Goal: Task Accomplishment & Management: Use online tool/utility

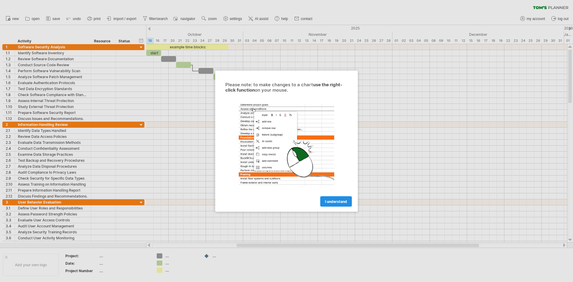
click at [337, 201] on span "I understand" at bounding box center [336, 201] width 22 height 4
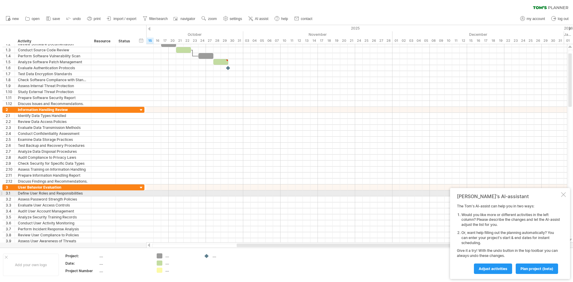
click at [565, 195] on div at bounding box center [563, 194] width 5 height 5
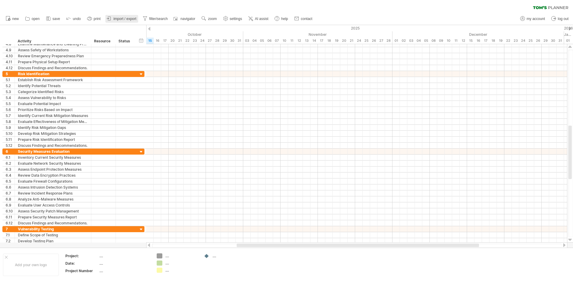
click at [129, 17] on span "import / export" at bounding box center [124, 19] width 23 height 4
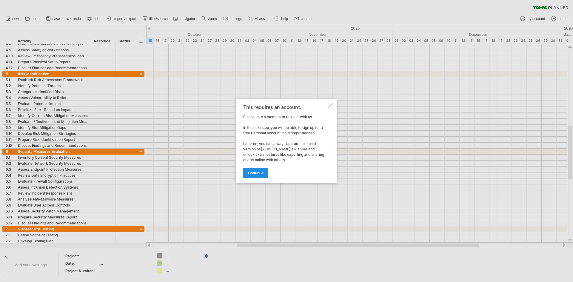
click at [254, 172] on span "continue" at bounding box center [256, 173] width 16 height 4
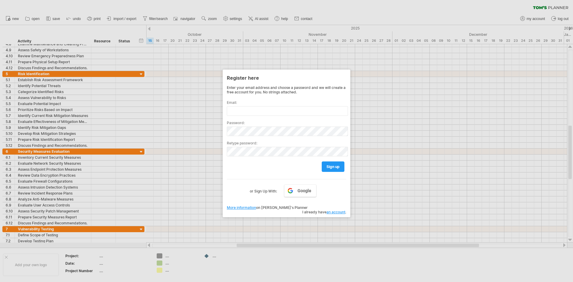
click at [347, 16] on div at bounding box center [286, 141] width 573 height 282
click at [243, 5] on div at bounding box center [286, 141] width 573 height 282
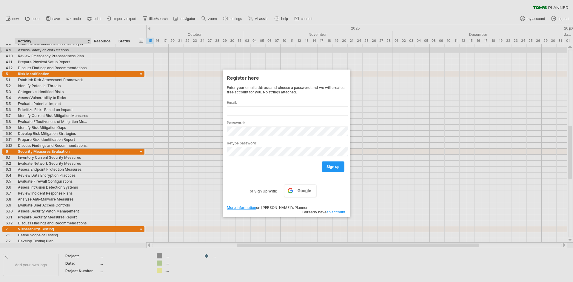
click at [60, 47] on div at bounding box center [286, 141] width 573 height 282
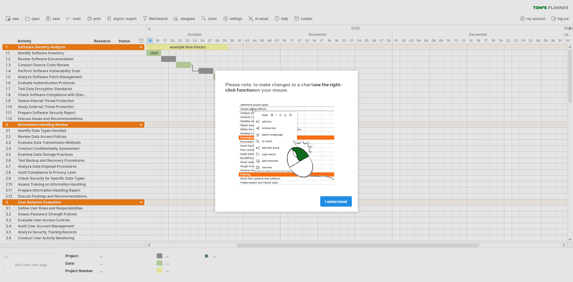
click at [340, 200] on span "I understand" at bounding box center [336, 201] width 22 height 4
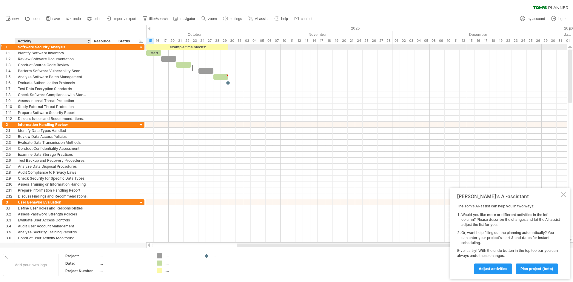
click at [28, 47] on div "Software Security Analysis" at bounding box center [53, 47] width 70 height 6
click at [7, 49] on div "1" at bounding box center [10, 47] width 9 height 6
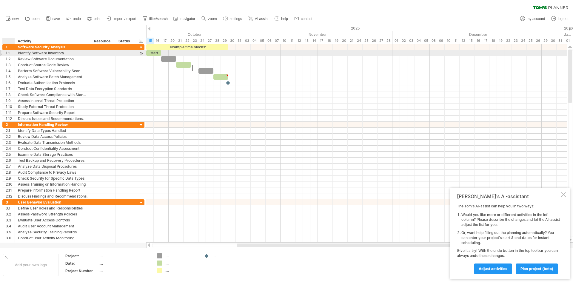
click at [9, 51] on div "1.1" at bounding box center [10, 53] width 9 height 6
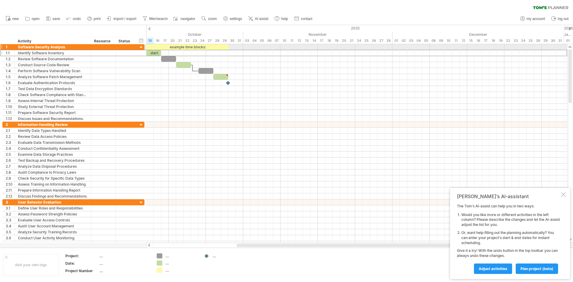
click at [2, 48] on div at bounding box center [1, 47] width 2 height 6
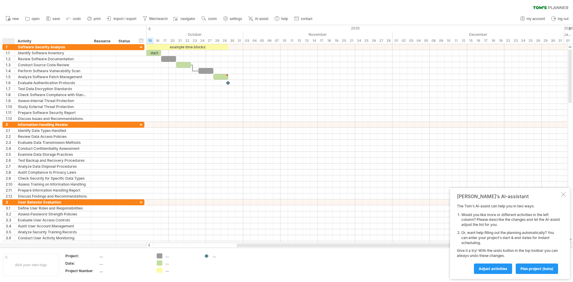
click at [7, 40] on div at bounding box center [9, 41] width 9 height 6
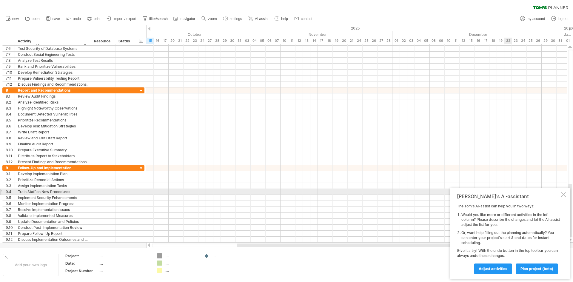
click at [566, 194] on div "[PERSON_NAME]'s AI-assistant The [PERSON_NAME]'s AI-assist can help you in two …" at bounding box center [510, 233] width 120 height 91
click at [563, 195] on div at bounding box center [563, 194] width 5 height 5
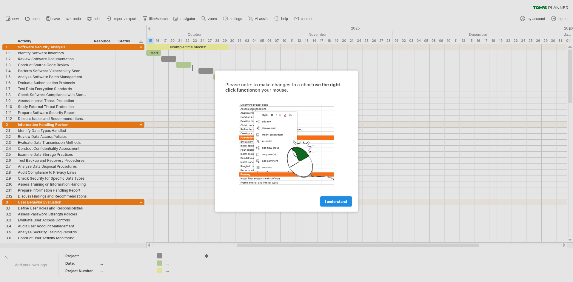
click at [327, 205] on link "I understand" at bounding box center [336, 201] width 32 height 10
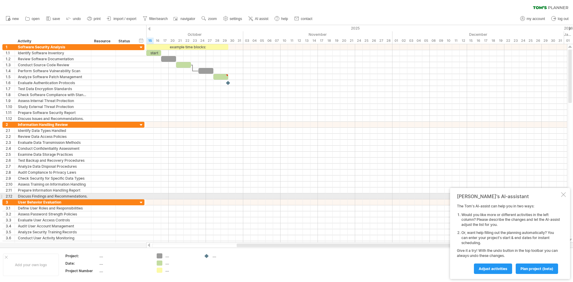
click at [564, 198] on div "Tom's AI-assistant The Tom's AI-assist can help you in two ways: Would you like…" at bounding box center [510, 233] width 120 height 91
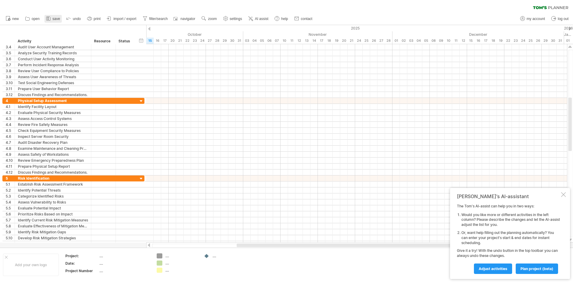
click at [57, 20] on span "save" at bounding box center [56, 19] width 7 height 4
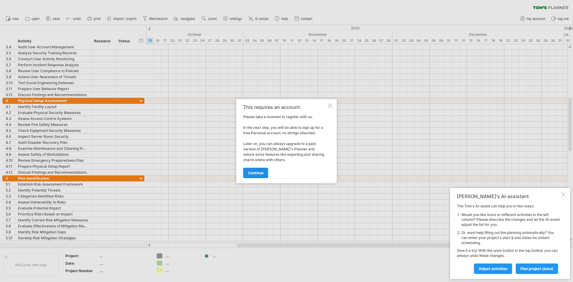
click at [253, 175] on link "continue" at bounding box center [255, 173] width 25 height 10
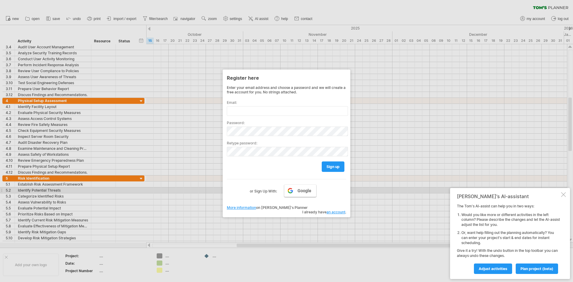
click at [301, 192] on span "Google" at bounding box center [305, 190] width 14 height 5
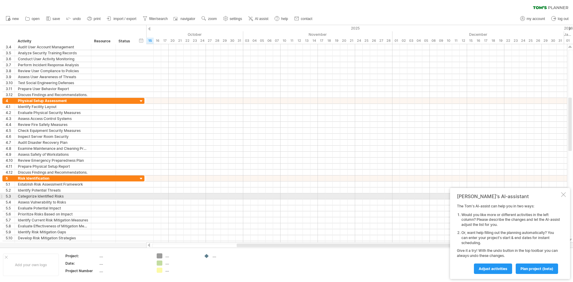
click at [565, 196] on div at bounding box center [563, 194] width 5 height 5
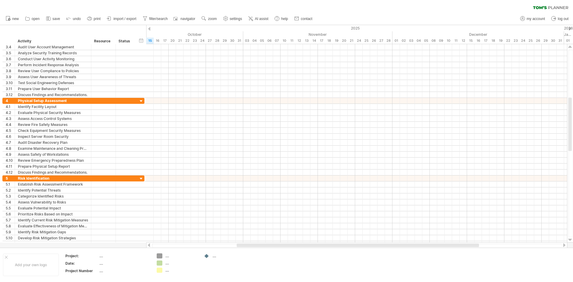
click at [59, 21] on span "save" at bounding box center [56, 19] width 7 height 4
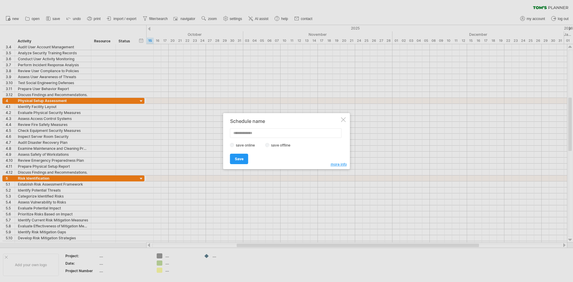
click at [267, 147] on div "save online save offline" at bounding box center [285, 145] width 110 height 6
click at [264, 134] on input "text" at bounding box center [286, 133] width 112 height 10
type input "**********"
click at [244, 156] on link "Save" at bounding box center [239, 159] width 18 height 10
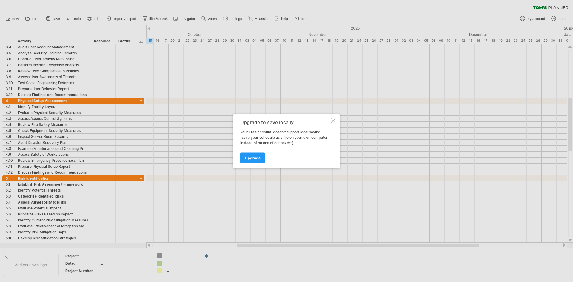
click at [333, 121] on div at bounding box center [333, 120] width 5 height 5
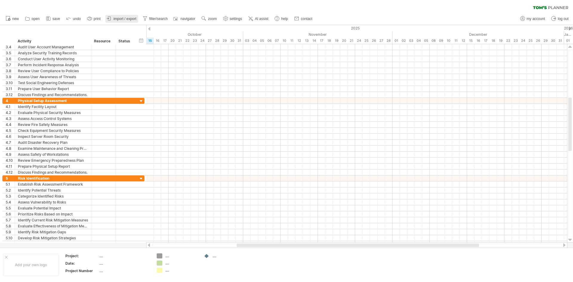
click at [123, 17] on span "import / export" at bounding box center [124, 19] width 23 height 4
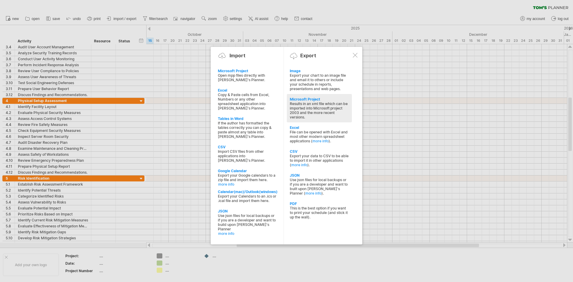
click at [314, 112] on div "Results in an xml file which can be imported into Microsoft project 2003 and th…" at bounding box center [319, 111] width 59 height 18
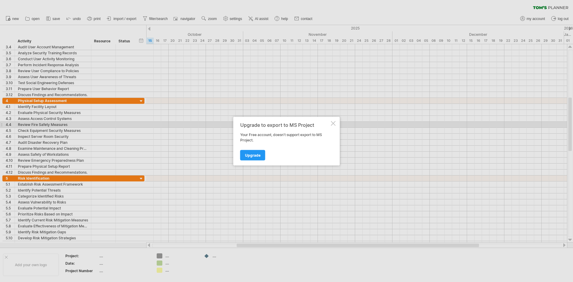
click at [334, 125] on div at bounding box center [333, 123] width 5 height 5
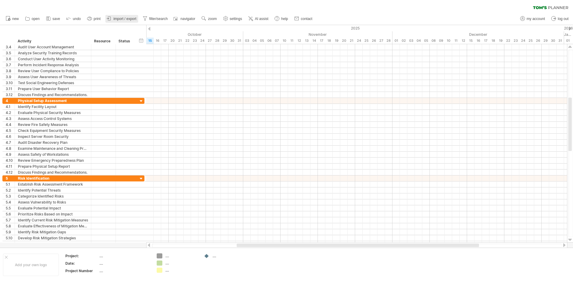
click at [134, 20] on span "import / export" at bounding box center [124, 19] width 23 height 4
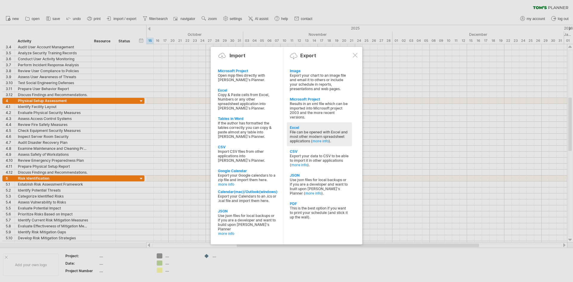
click at [326, 132] on div "File can be opened with Excel and most other modern spreadsheet applications ( …" at bounding box center [319, 136] width 59 height 13
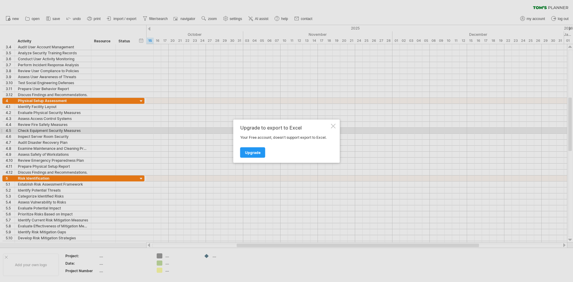
click at [335, 127] on div at bounding box center [333, 126] width 5 height 5
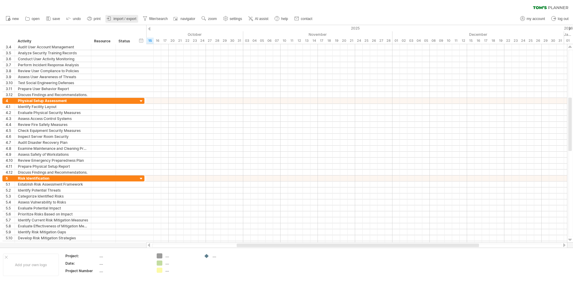
click at [117, 20] on span "import / export" at bounding box center [124, 19] width 23 height 4
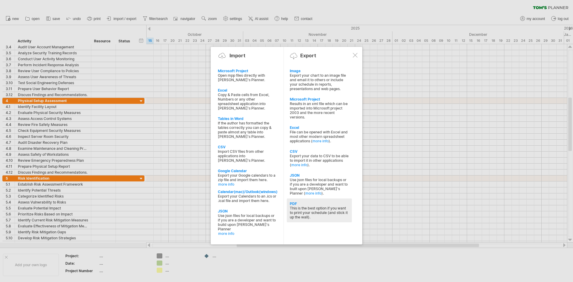
click at [306, 205] on div "PDF" at bounding box center [319, 204] width 59 height 4
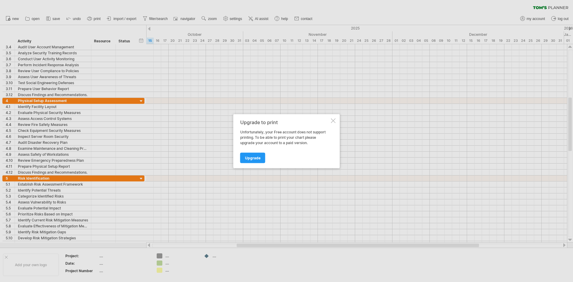
click at [331, 123] on div at bounding box center [333, 120] width 5 height 5
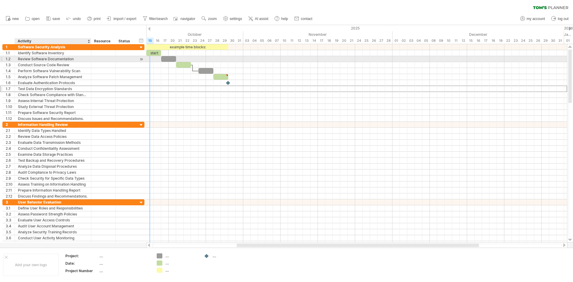
click at [36, 56] on div "Review Software Documentation" at bounding box center [53, 59] width 70 height 6
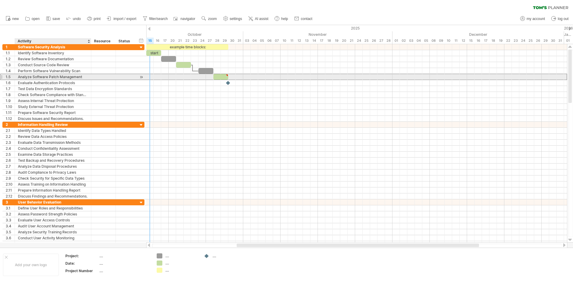
click at [41, 78] on div "Analyze Software Patch Management" at bounding box center [53, 77] width 70 height 6
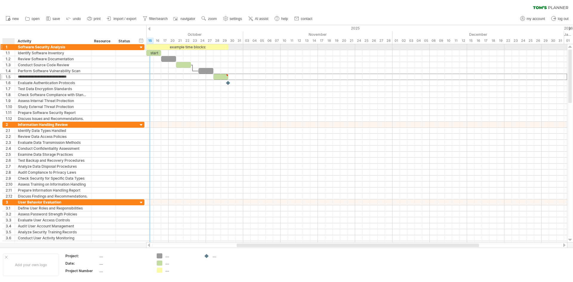
click at [21, 46] on div "Software Security Analysis" at bounding box center [53, 47] width 70 height 6
click at [10, 49] on div "1" at bounding box center [10, 47] width 9 height 6
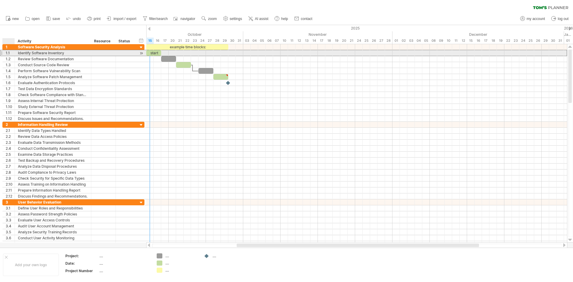
click at [8, 53] on div "1.1" at bounding box center [10, 53] width 9 height 6
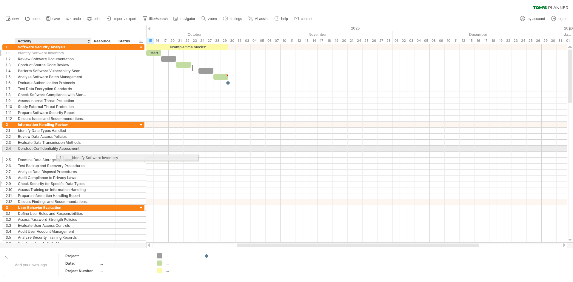
drag, startPoint x: 24, startPoint y: 51, endPoint x: 79, endPoint y: 176, distance: 136.6
